Goal: Task Accomplishment & Management: Use online tool/utility

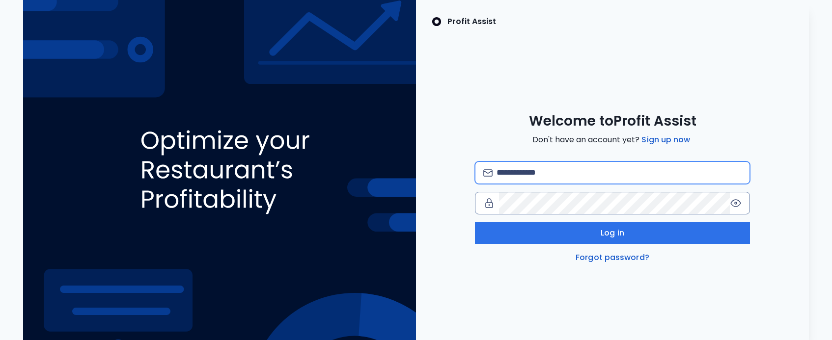
click at [536, 172] on input "email" at bounding box center [619, 173] width 245 height 22
type input "**********"
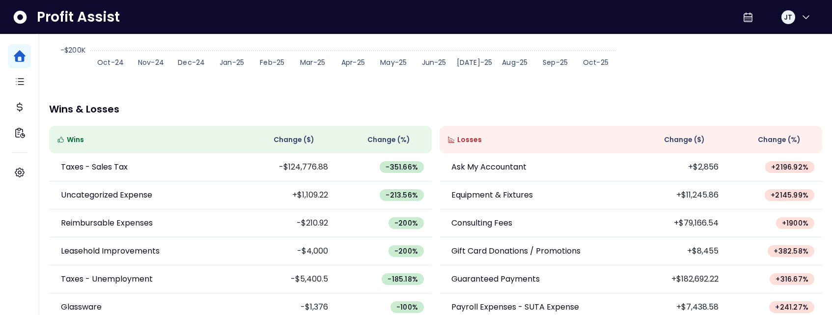
scroll to position [255, 0]
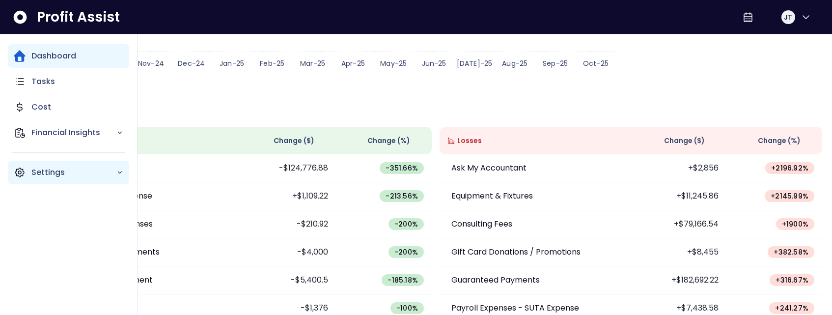
click at [21, 169] on icon "Main navigation" at bounding box center [19, 172] width 9 height 9
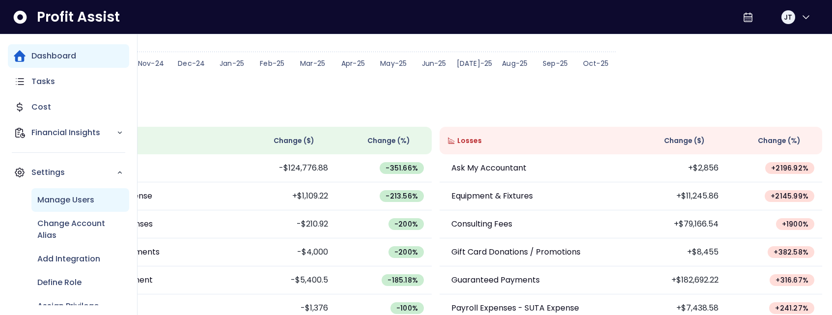
scroll to position [15, 0]
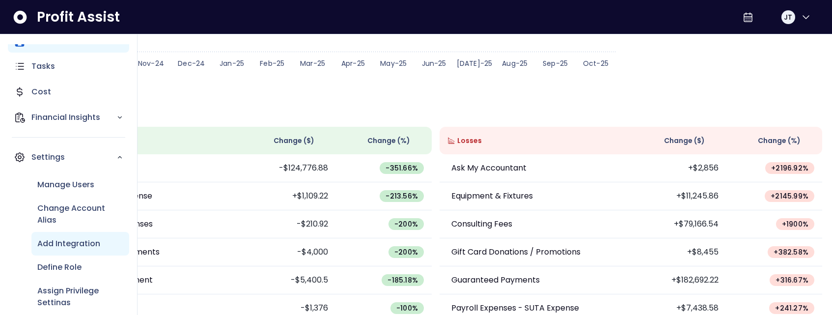
click at [65, 238] on p "Add Integration" at bounding box center [68, 244] width 63 height 12
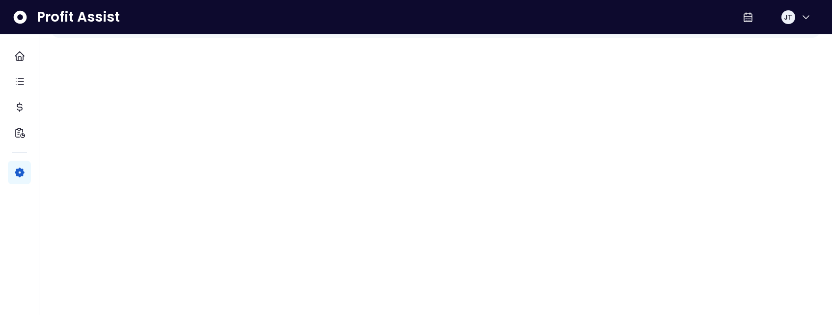
scroll to position [93, 0]
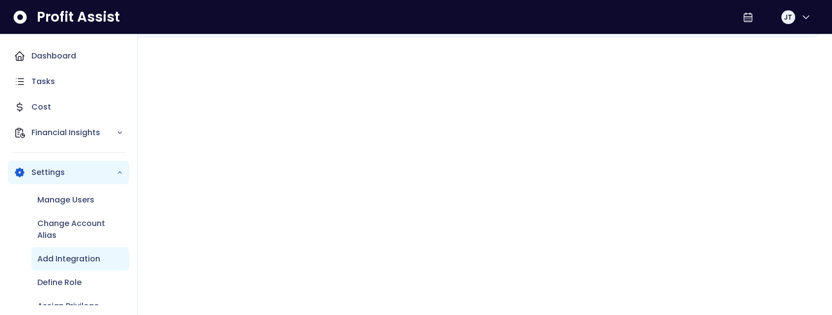
click at [70, 262] on p "Add Integration" at bounding box center [68, 259] width 63 height 12
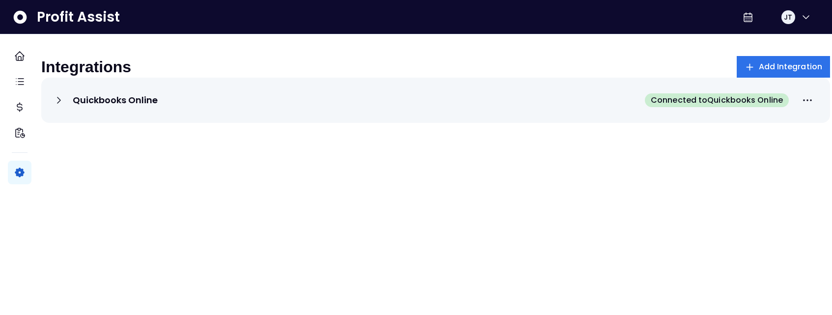
click at [65, 106] on icon at bounding box center [59, 100] width 12 height 12
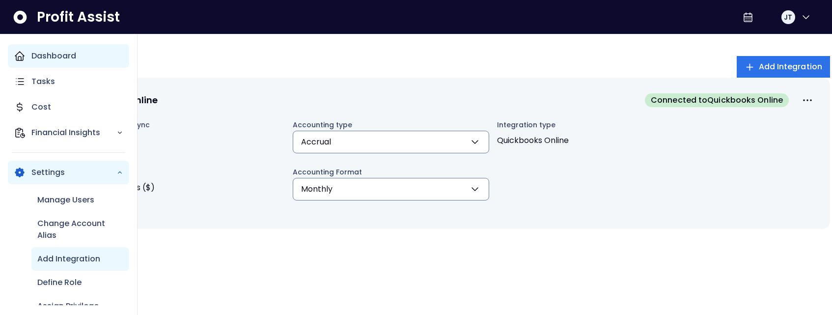
click at [42, 54] on p "Dashboard" at bounding box center [53, 56] width 45 height 12
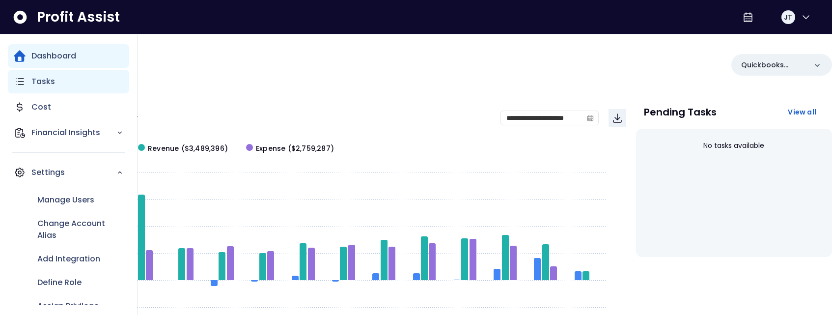
click at [32, 85] on p "Tasks" at bounding box center [43, 82] width 24 height 12
